Goal: Information Seeking & Learning: Learn about a topic

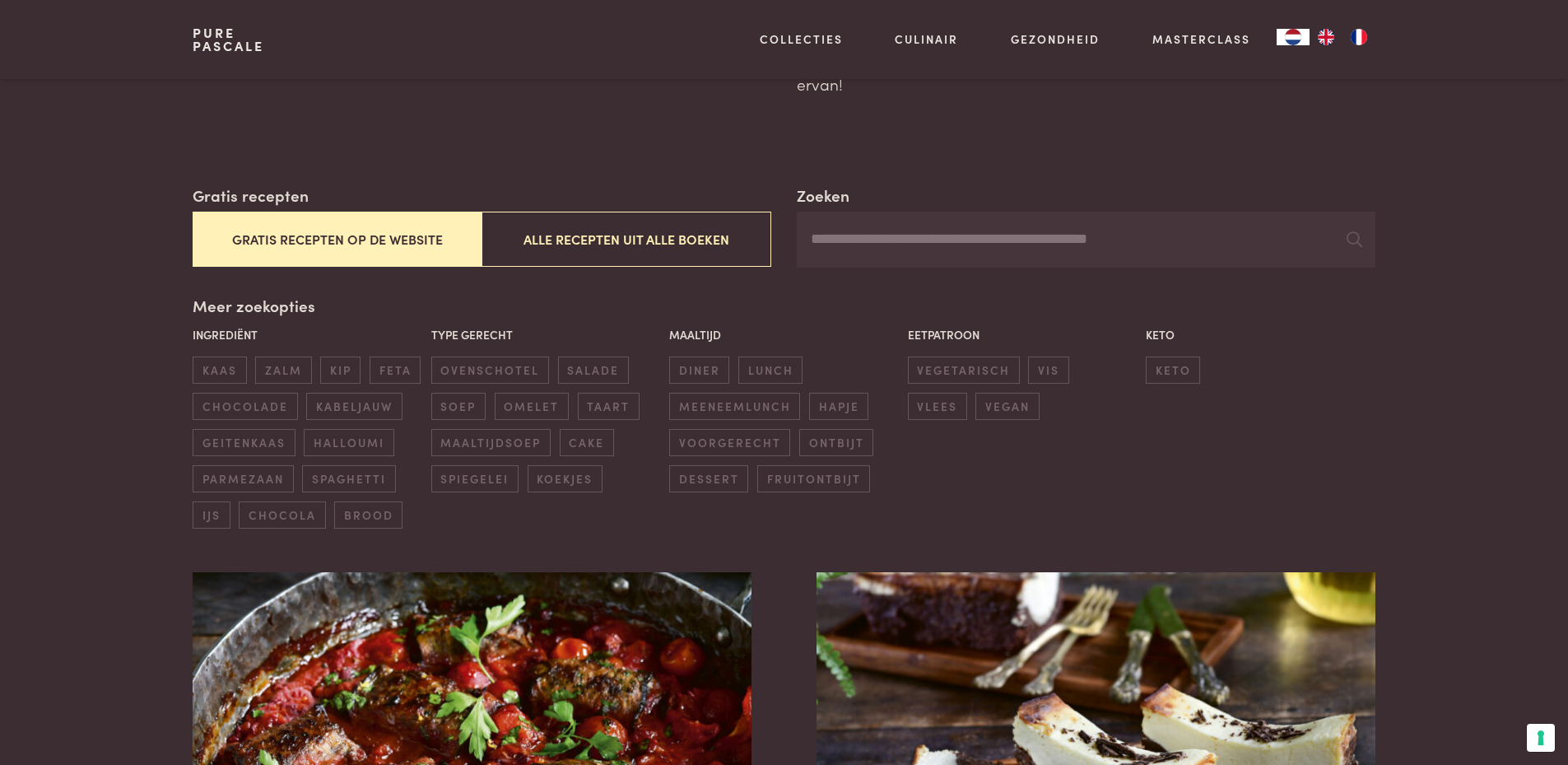
scroll to position [247, 0]
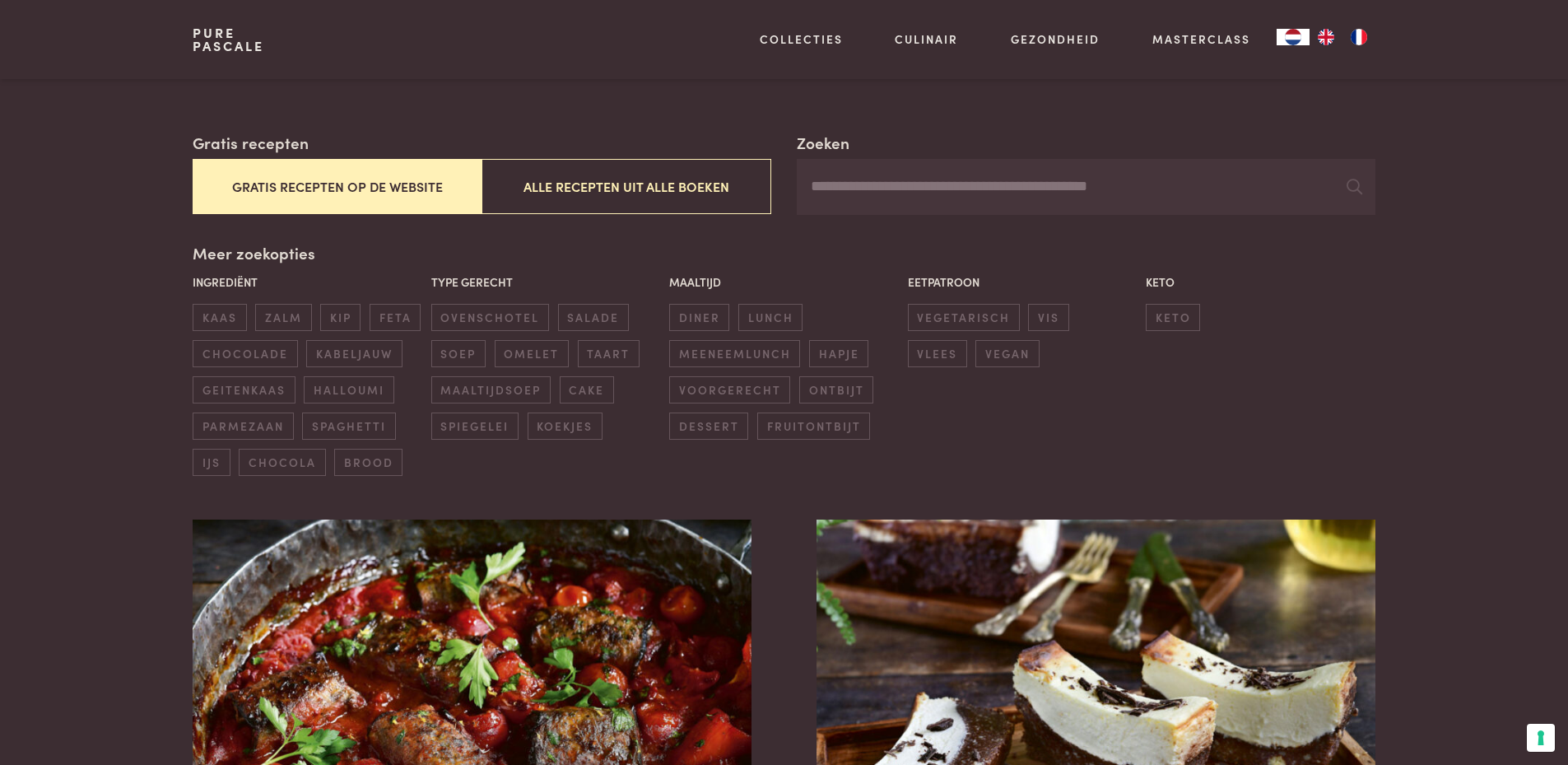
click at [333, 195] on button "Gratis recepten op de website" at bounding box center [337, 186] width 289 height 55
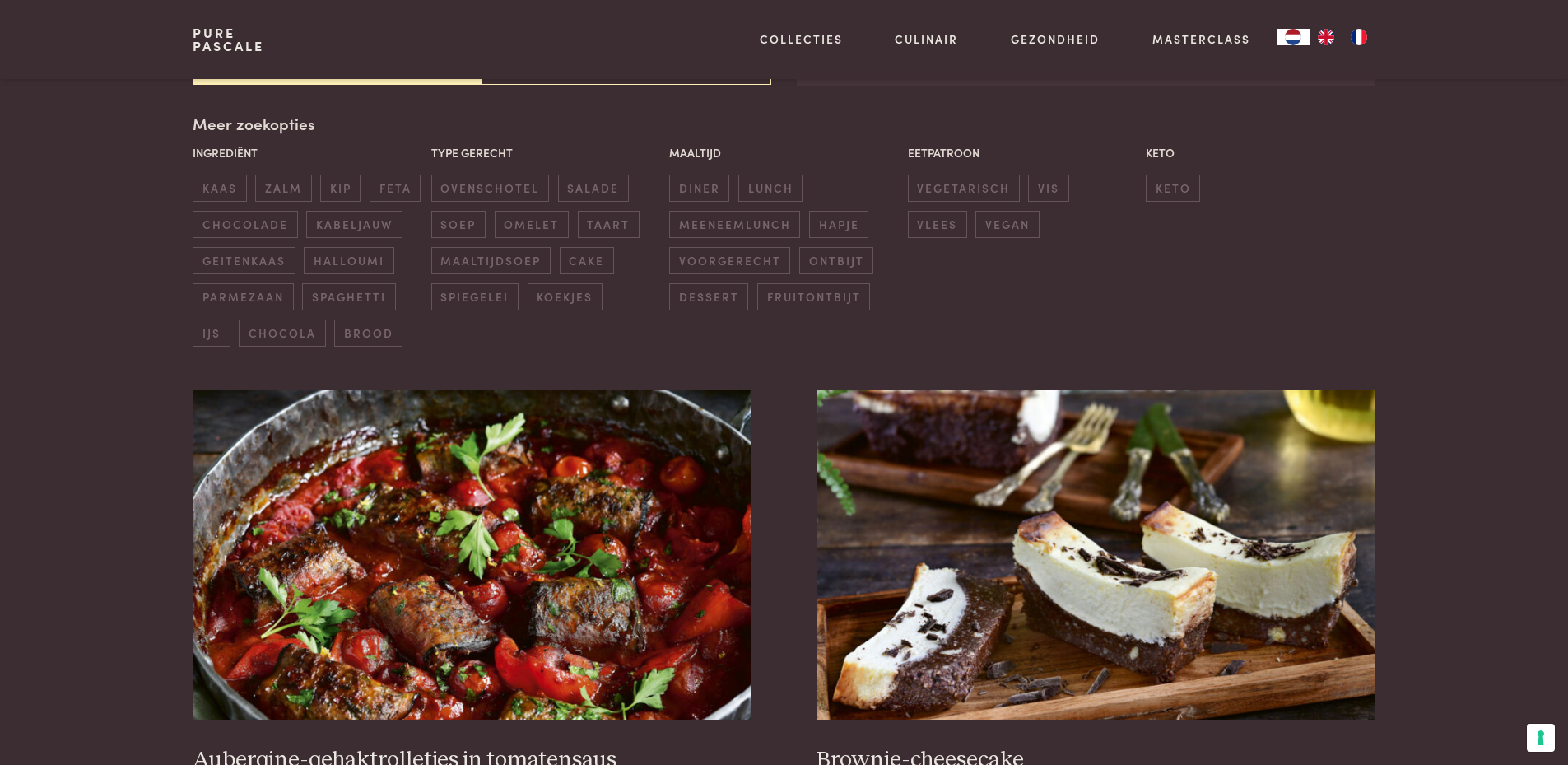
scroll to position [378, 0]
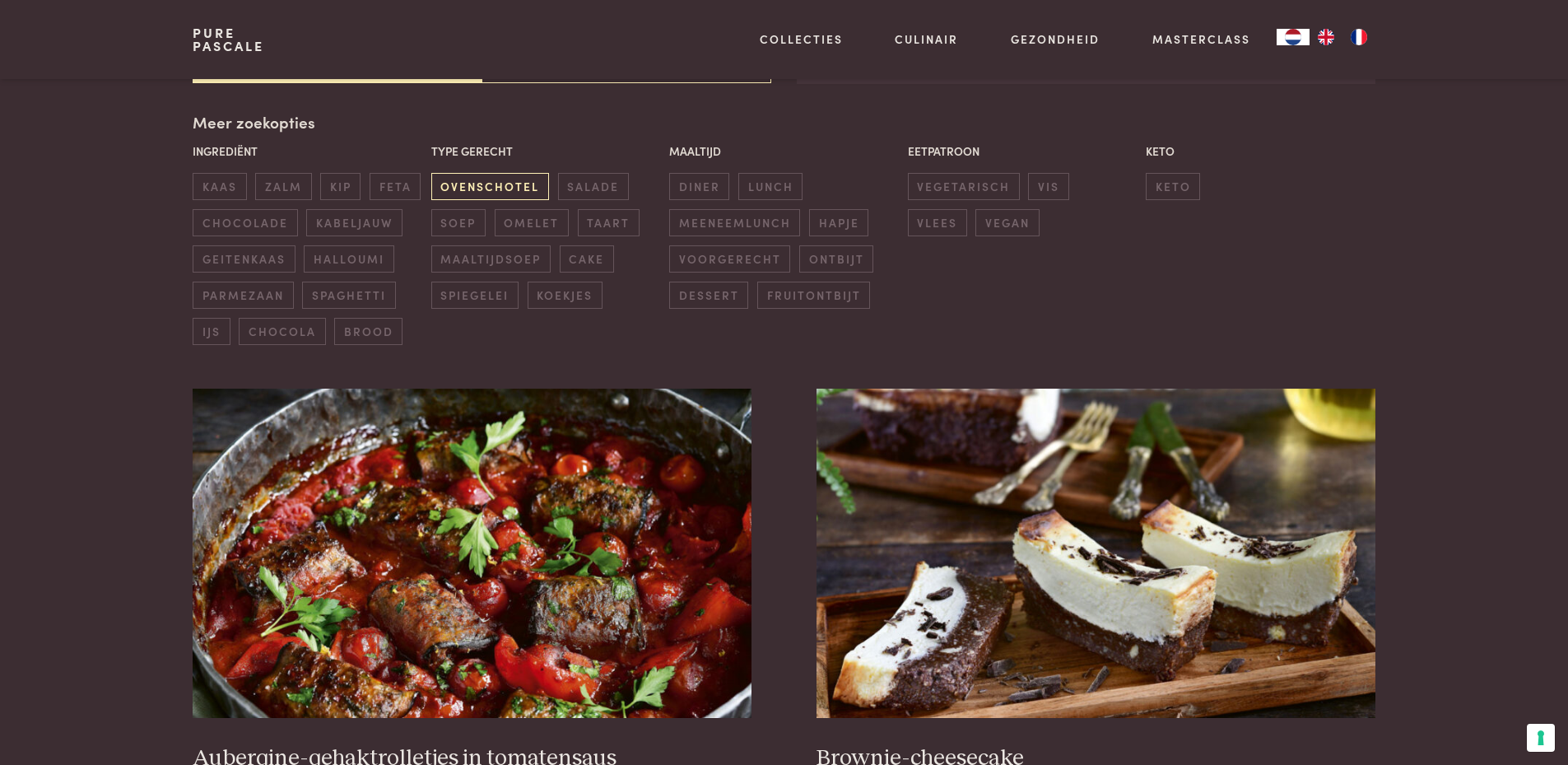
click at [514, 189] on span "ovenschotel" at bounding box center [490, 186] width 118 height 27
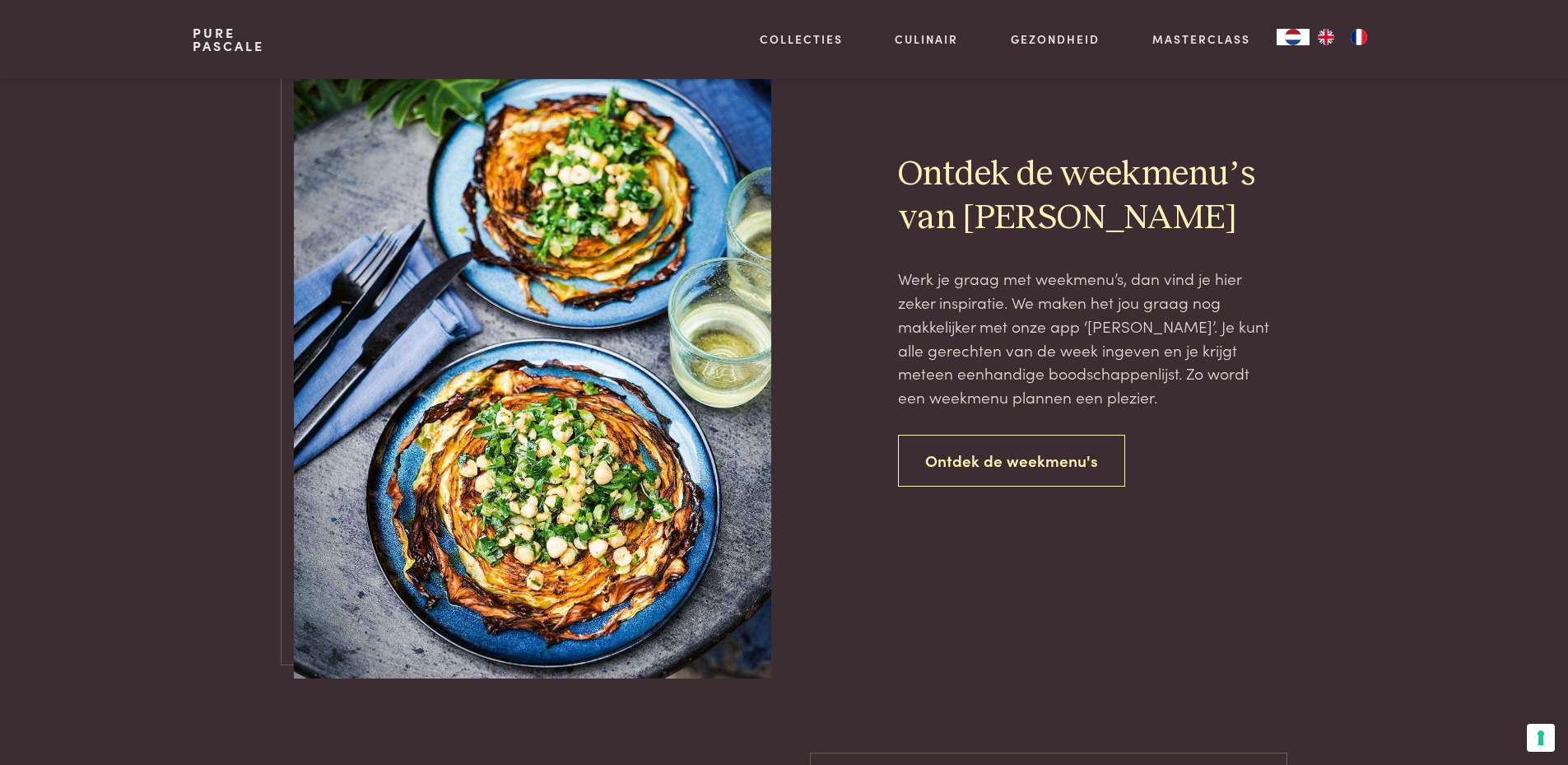
scroll to position [3094, 0]
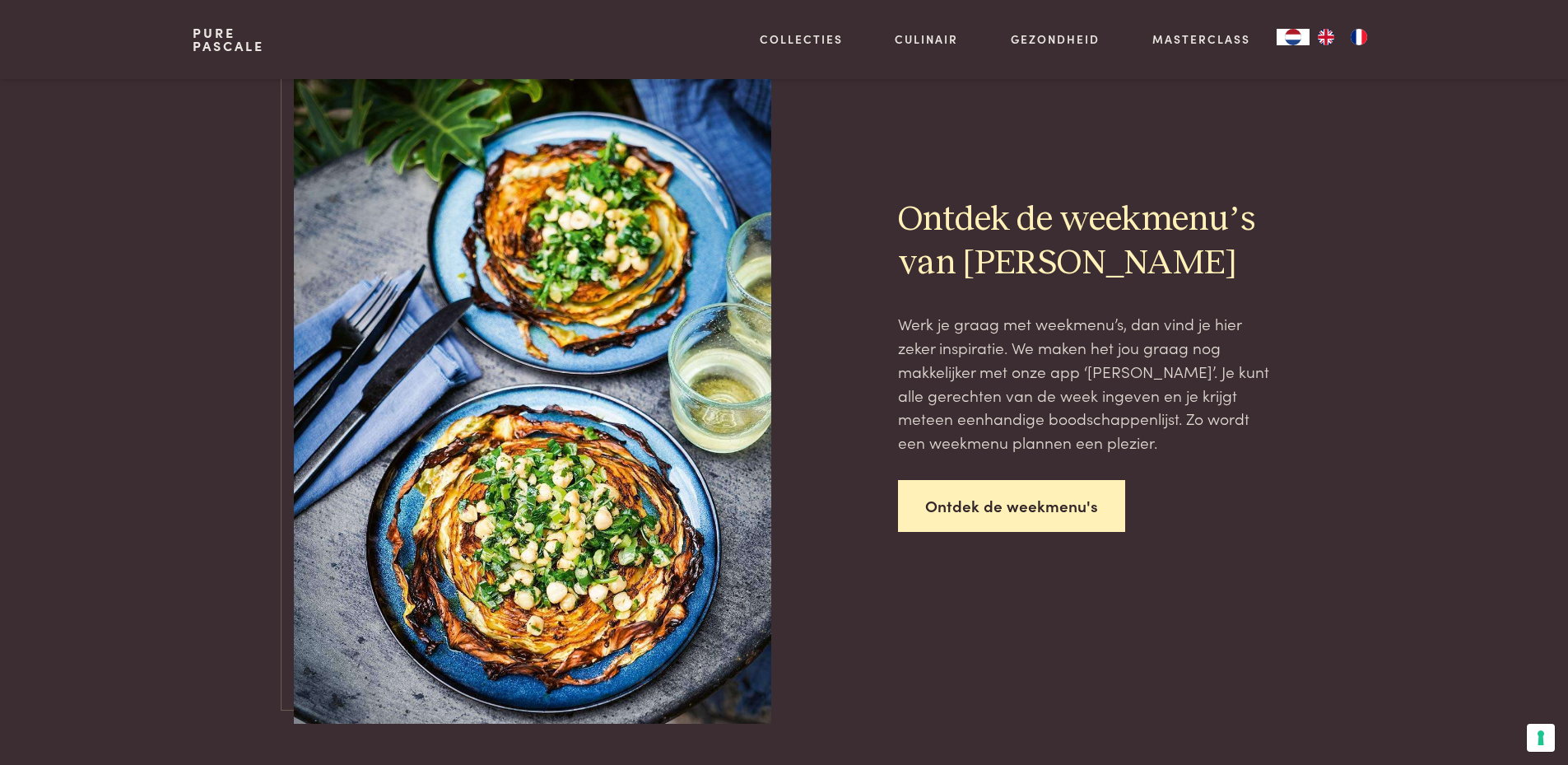
click at [1008, 502] on link "Ontdek de weekmenu's" at bounding box center [1011, 506] width 227 height 52
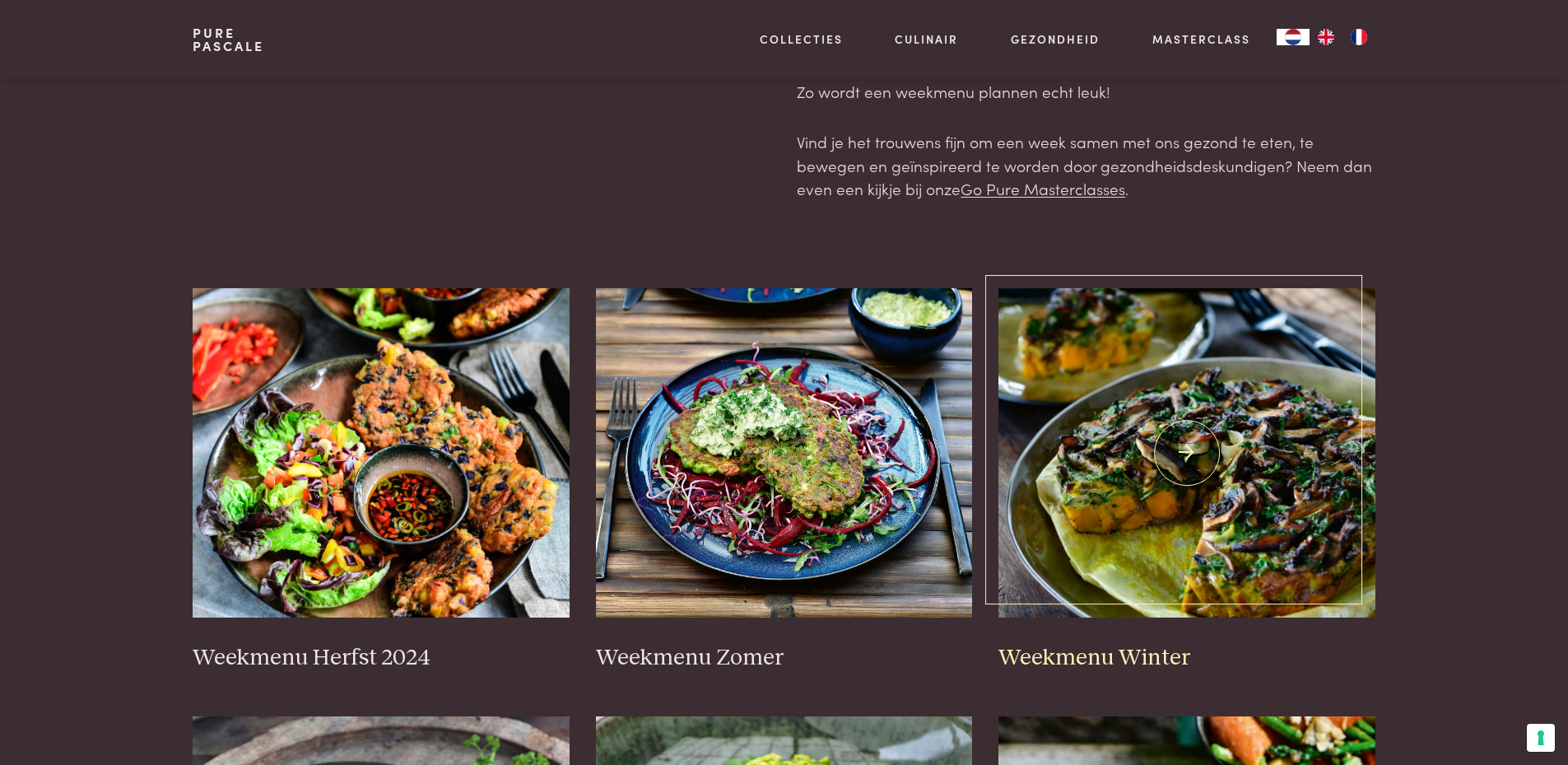
scroll to position [165, 0]
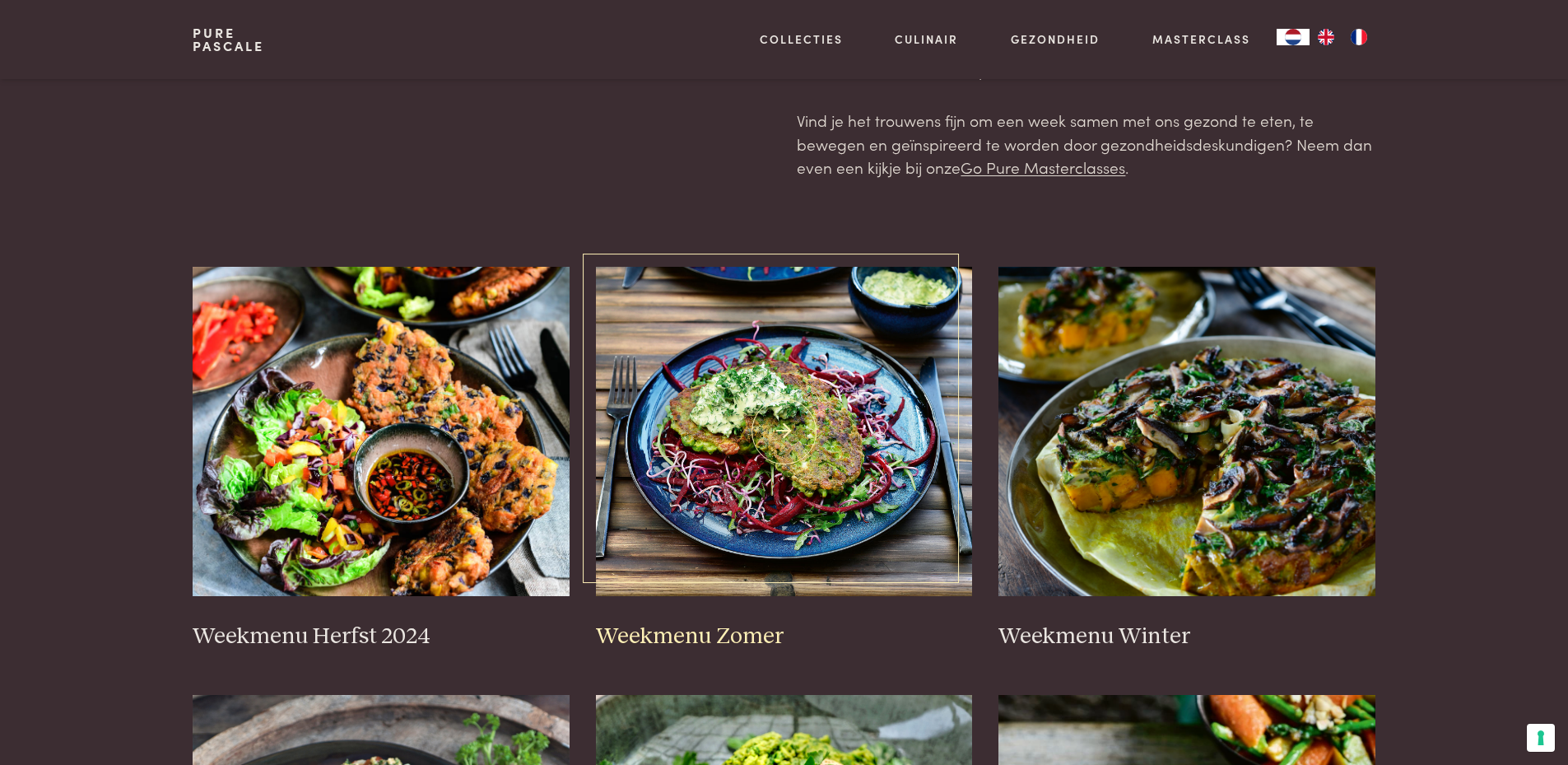
click at [739, 636] on h3 "Weekmenu Zomer" at bounding box center [785, 637] width 377 height 29
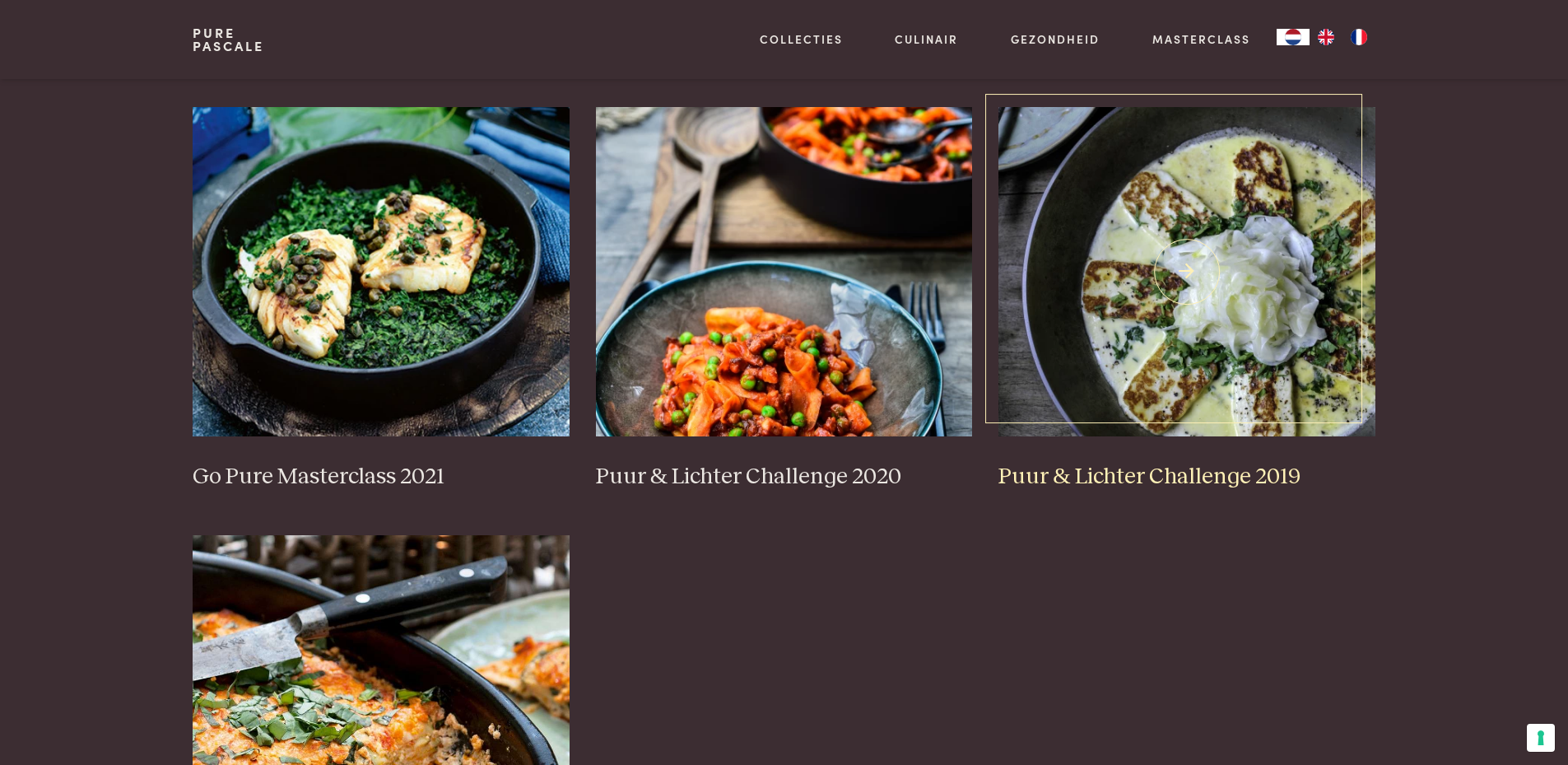
scroll to position [1152, 0]
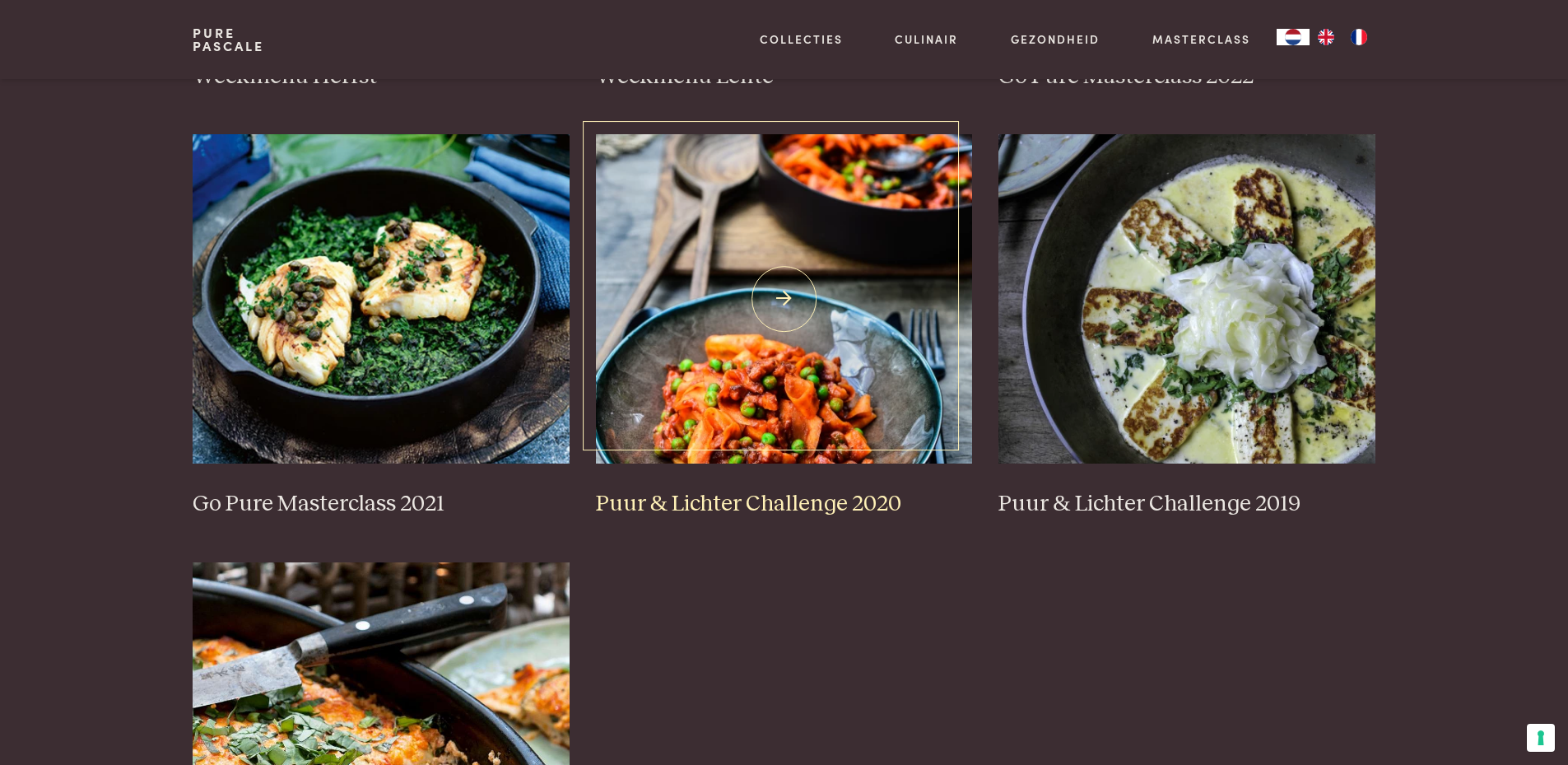
click at [748, 399] on img at bounding box center [785, 299] width 377 height 329
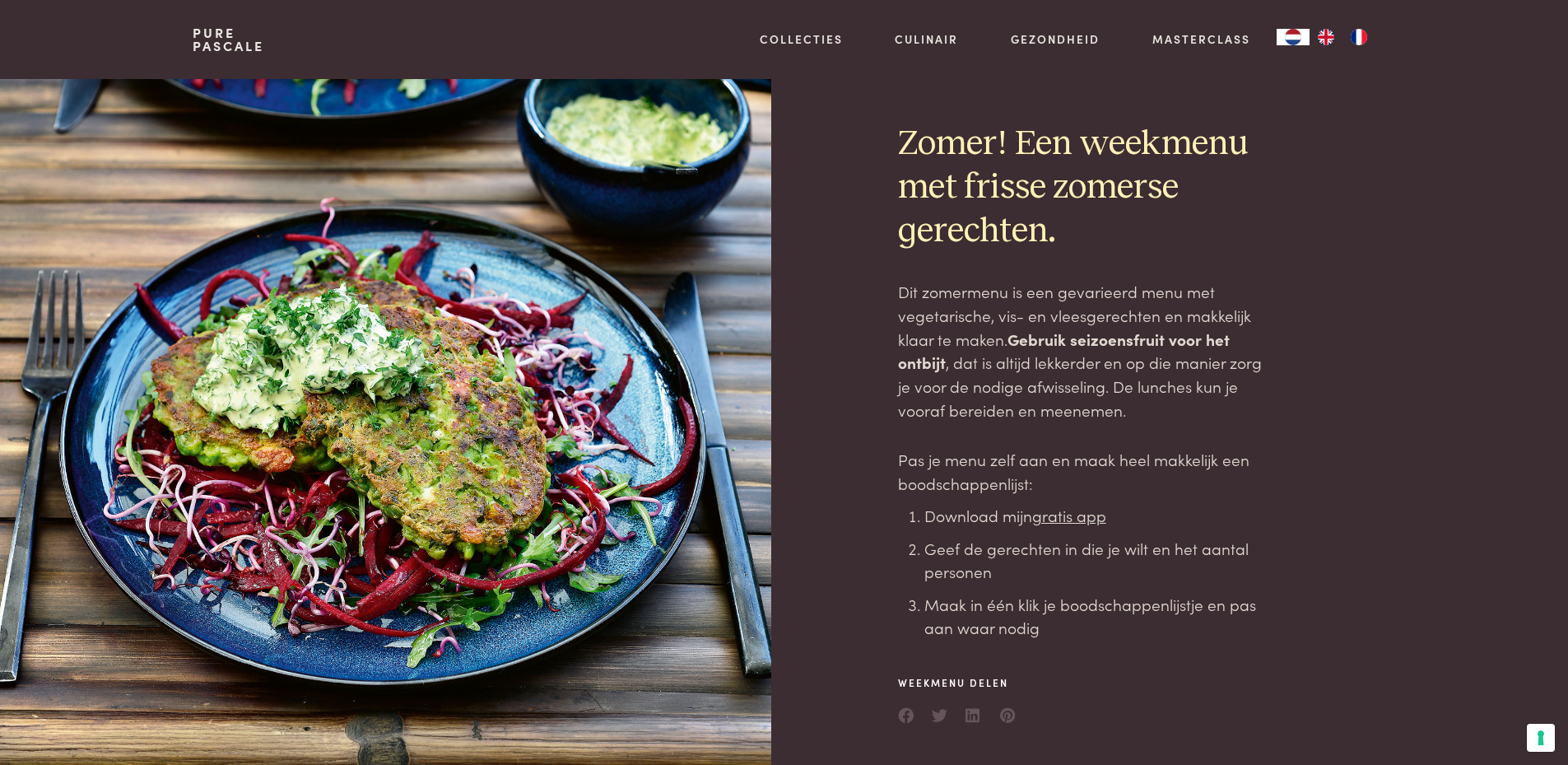
scroll to position [82, 0]
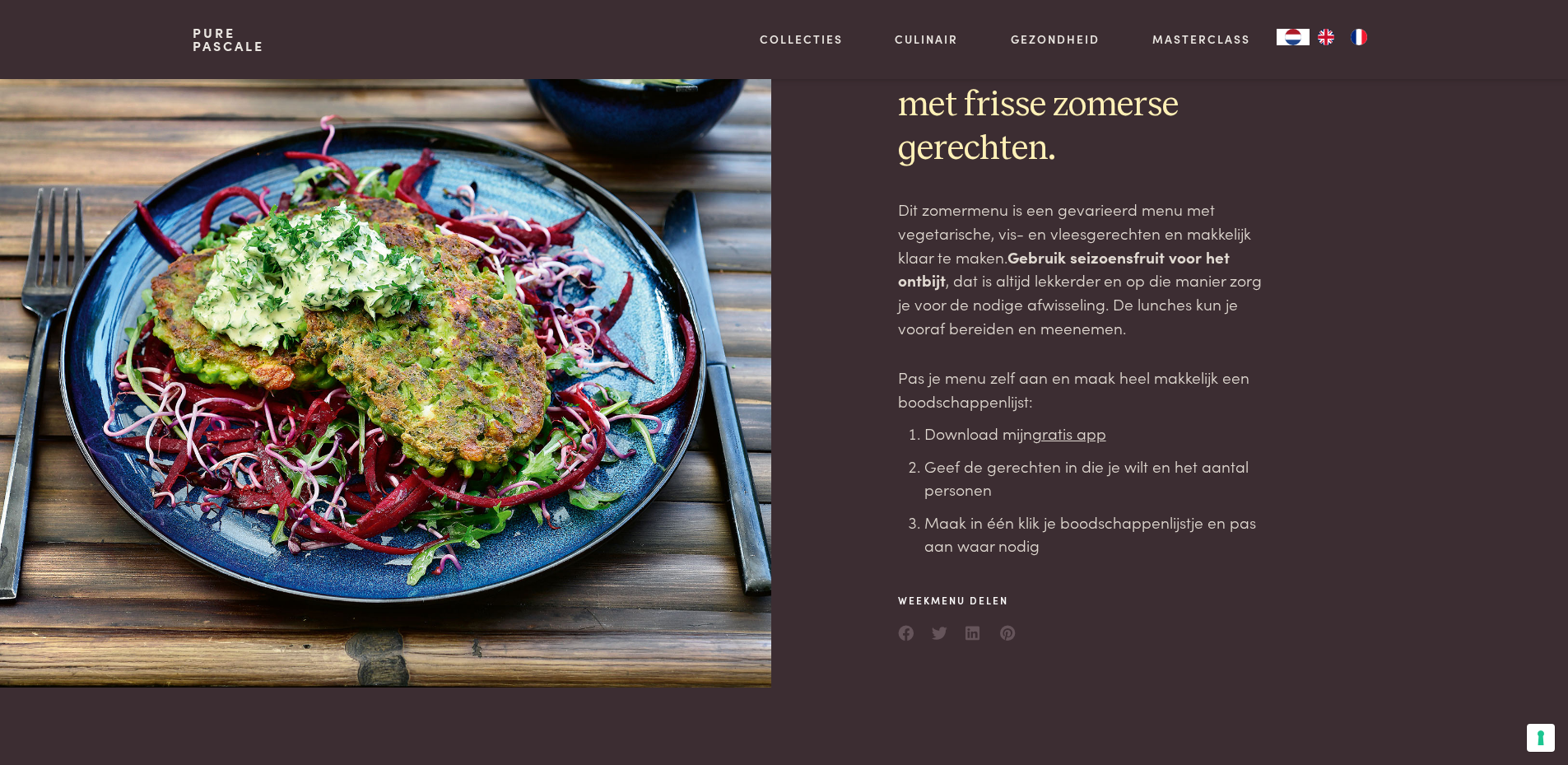
click at [1078, 431] on u "gratis app" at bounding box center [1069, 432] width 74 height 22
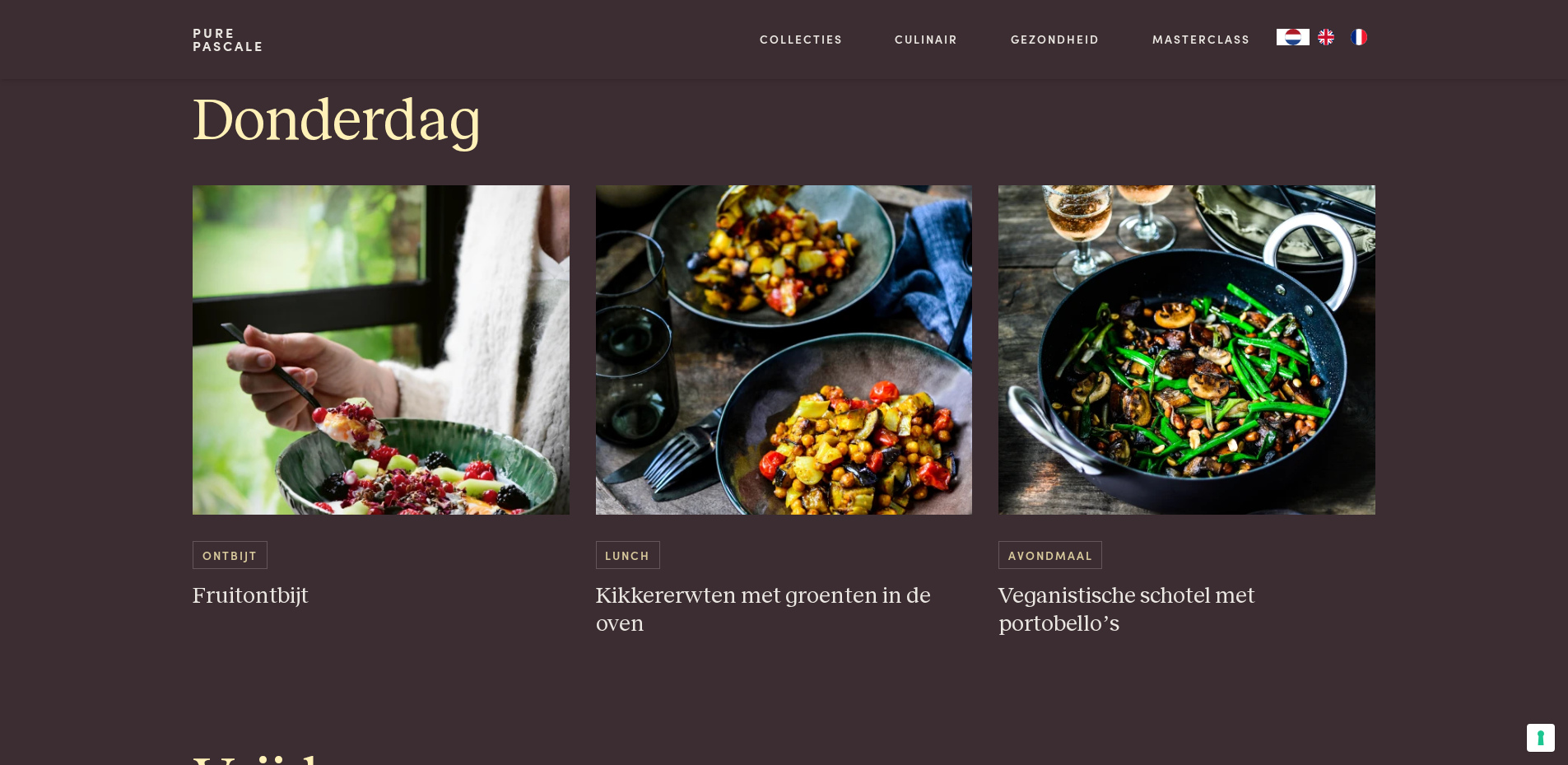
scroll to position [2798, 0]
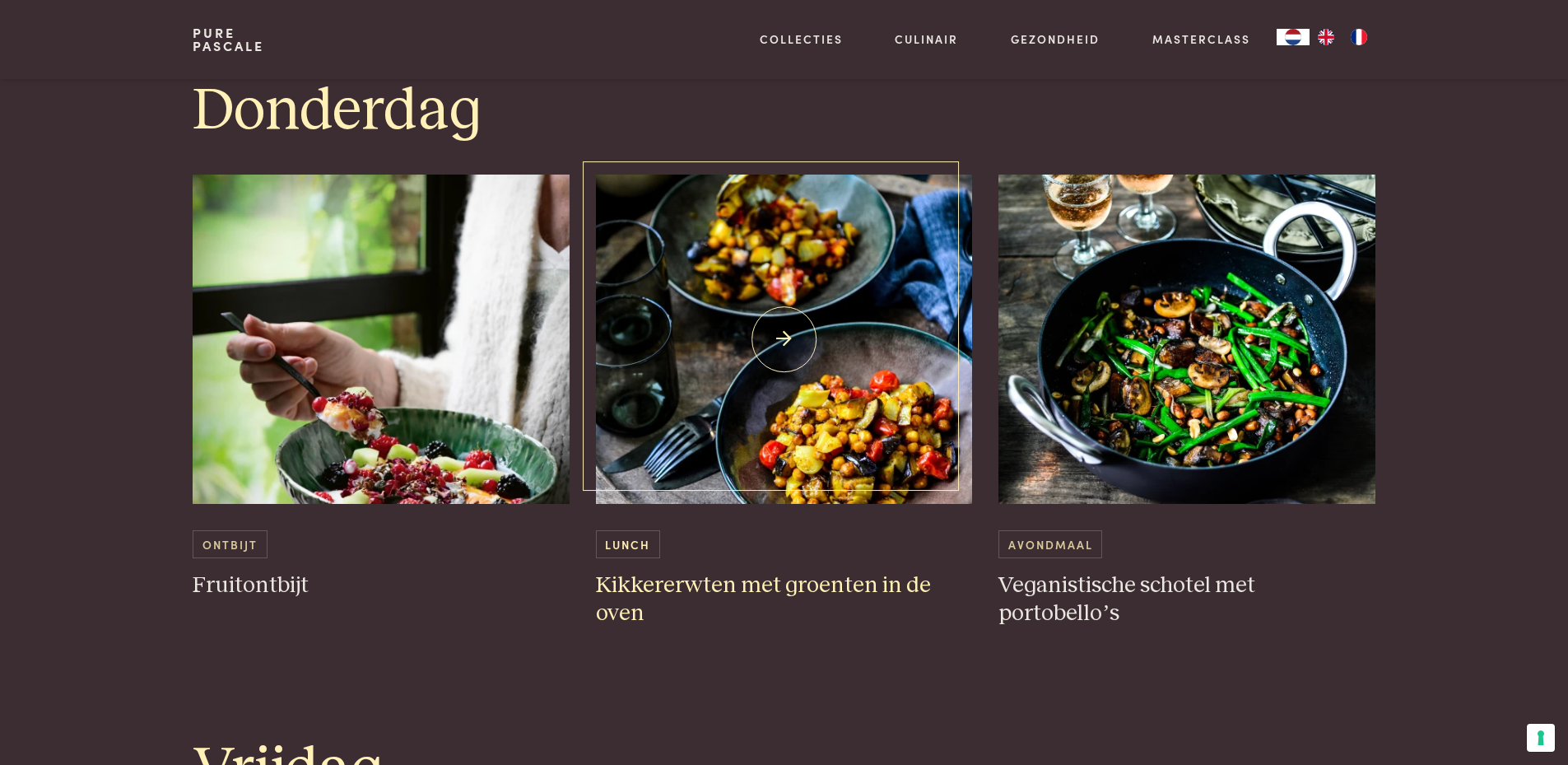
click at [856, 414] on img at bounding box center [785, 339] width 377 height 329
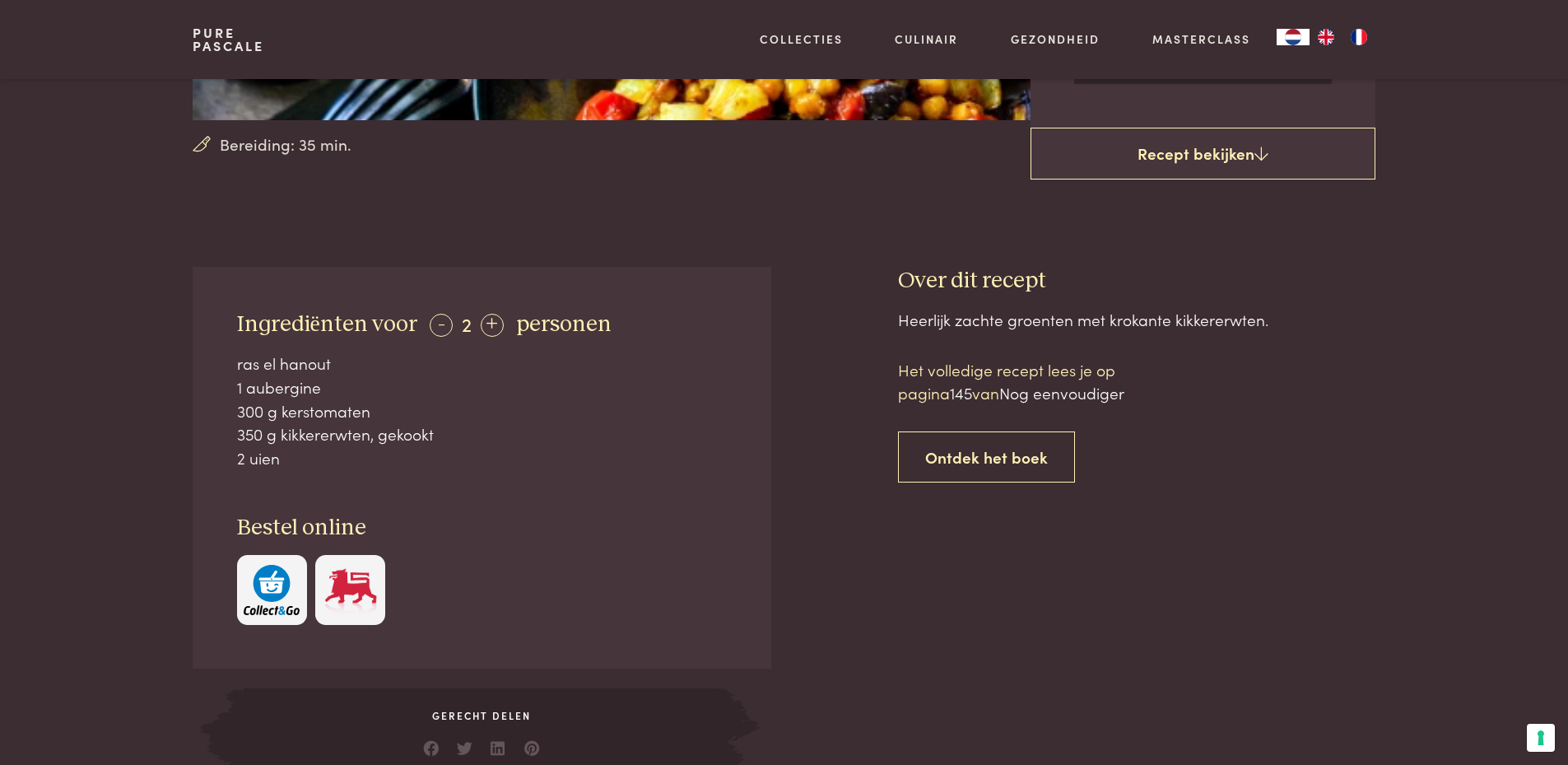
scroll to position [494, 0]
